Goal: Task Accomplishment & Management: Use online tool/utility

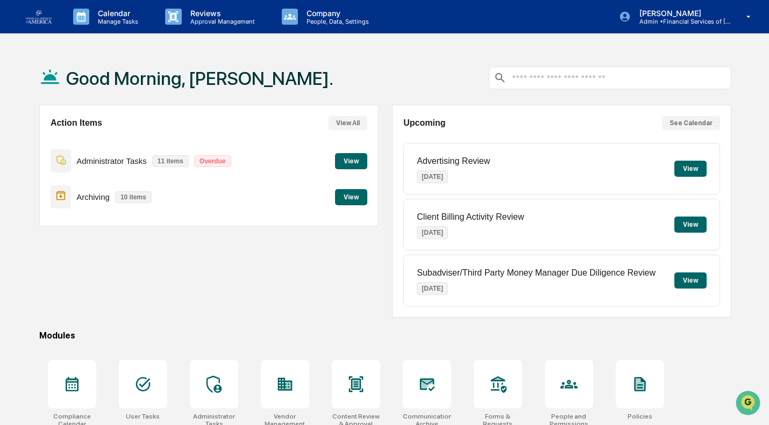
click at [350, 205] on button "View" at bounding box center [351, 197] width 32 height 16
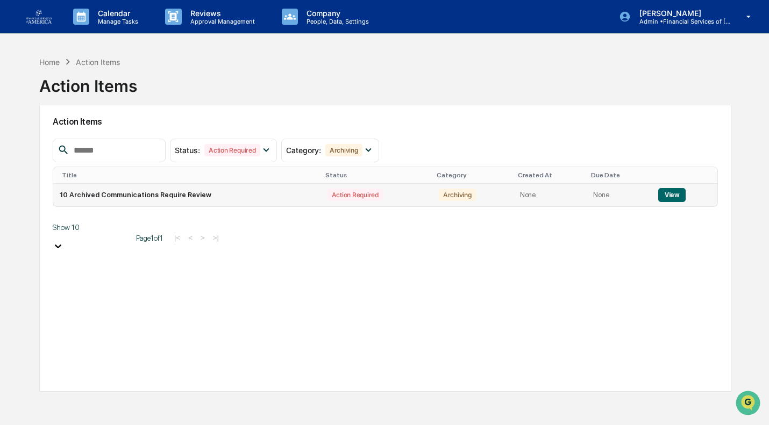
click at [159, 194] on td "10 Archived Communications Require Review" at bounding box center [187, 195] width 268 height 23
click at [671, 194] on button "View" at bounding box center [671, 195] width 27 height 14
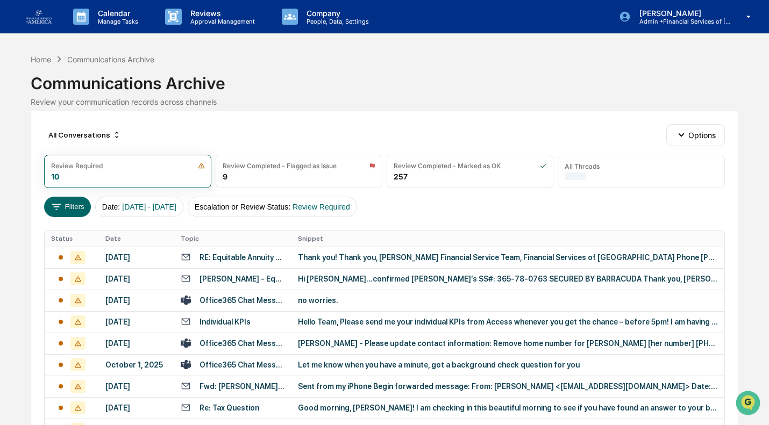
scroll to position [119, 0]
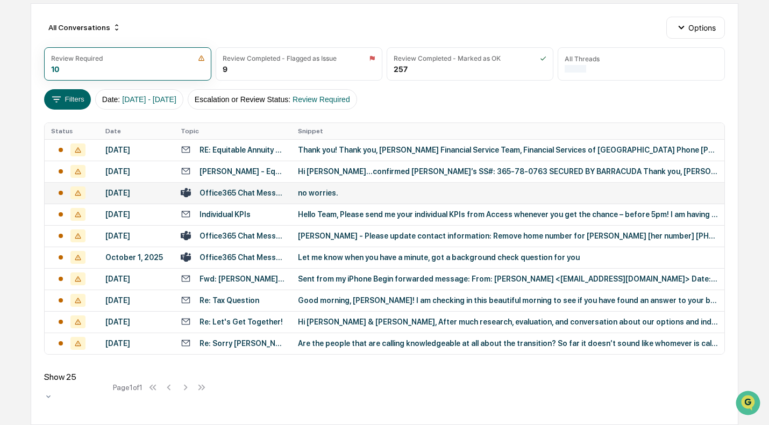
click at [134, 182] on td "[DATE]" at bounding box center [136, 193] width 75 height 22
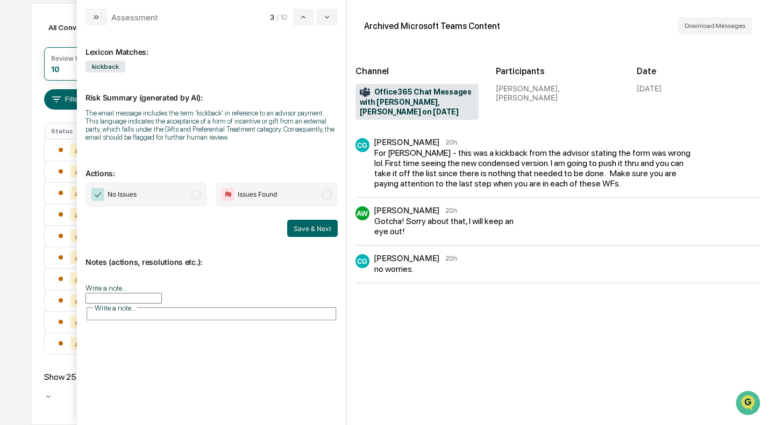
click at [177, 194] on span "No Issues" at bounding box center [147, 194] width 122 height 25
click at [325, 223] on button "Save & Next" at bounding box center [312, 228] width 51 height 17
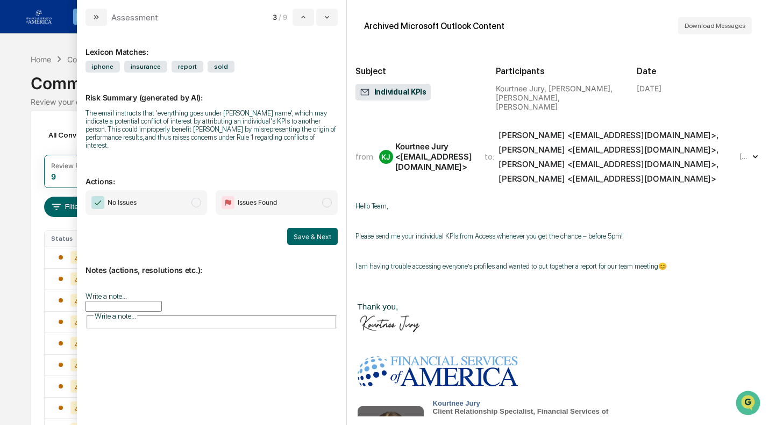
click at [178, 198] on span "No Issues" at bounding box center [147, 202] width 122 height 25
click at [316, 232] on button "Save & Next" at bounding box center [312, 236] width 51 height 17
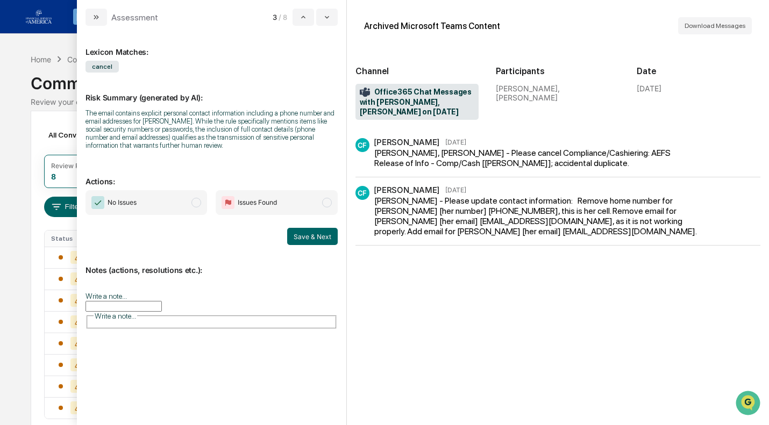
click at [144, 209] on span "No Issues" at bounding box center [147, 202] width 122 height 25
click at [299, 238] on button "Save & Next" at bounding box center [312, 236] width 51 height 17
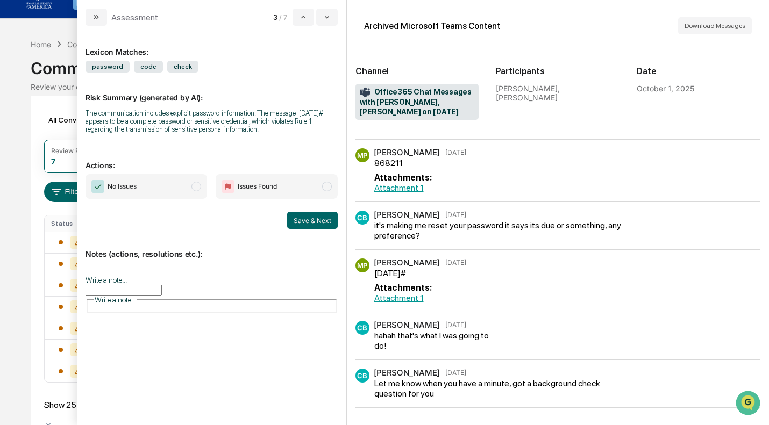
scroll to position [18, 0]
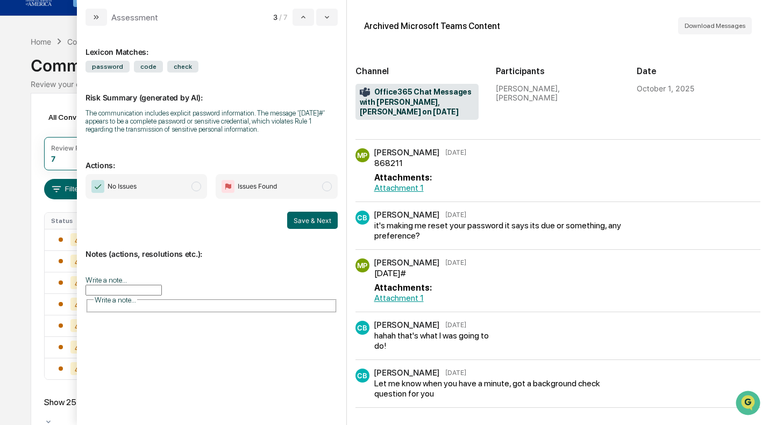
click at [190, 193] on span "No Issues" at bounding box center [147, 186] width 122 height 25
drag, startPoint x: 327, startPoint y: 226, endPoint x: 231, endPoint y: 245, distance: 98.0
click at [231, 245] on div "Lexicon Matches: password code check Risk Summary (generated by AI): The commun…" at bounding box center [212, 221] width 252 height 375
click at [261, 191] on span "Issues Found" at bounding box center [257, 186] width 39 height 11
click at [162, 287] on input "Write a note..." at bounding box center [124, 290] width 76 height 11
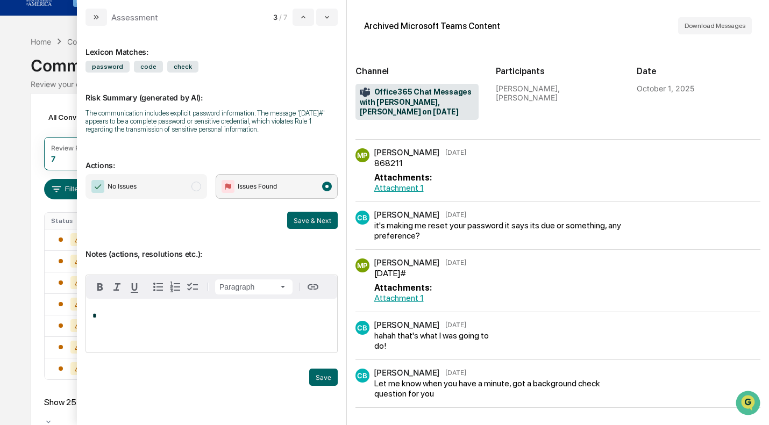
click at [247, 287] on button "Paragraph" at bounding box center [253, 287] width 77 height 15
click at [190, 333] on div "*" at bounding box center [211, 326] width 251 height 54
click at [327, 378] on button "Save" at bounding box center [323, 377] width 29 height 17
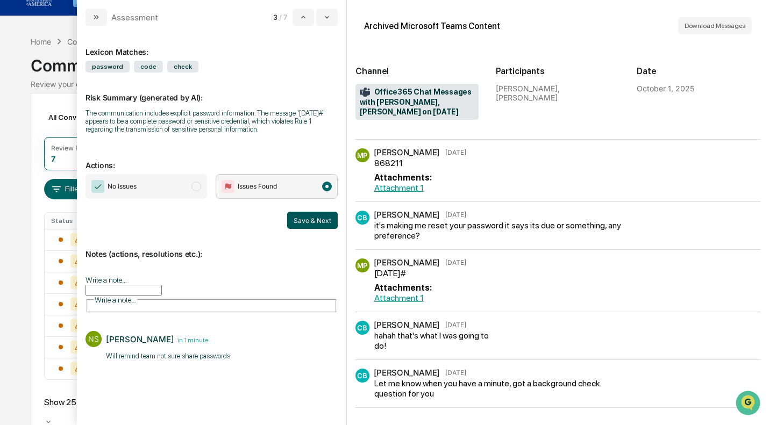
click at [322, 216] on button "Save & Next" at bounding box center [312, 220] width 51 height 17
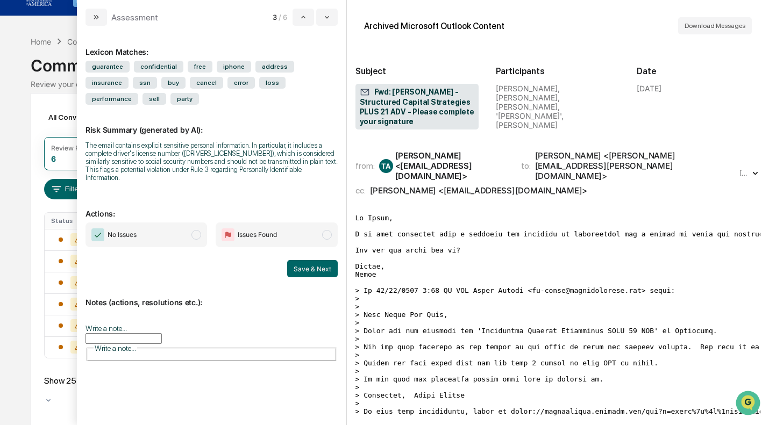
click at [33, 105] on div "All Conversations Options Review Required 6 Review Completed - Flagged as Issue…" at bounding box center [385, 261] width 708 height 336
